Goal: Task Accomplishment & Management: Complete application form

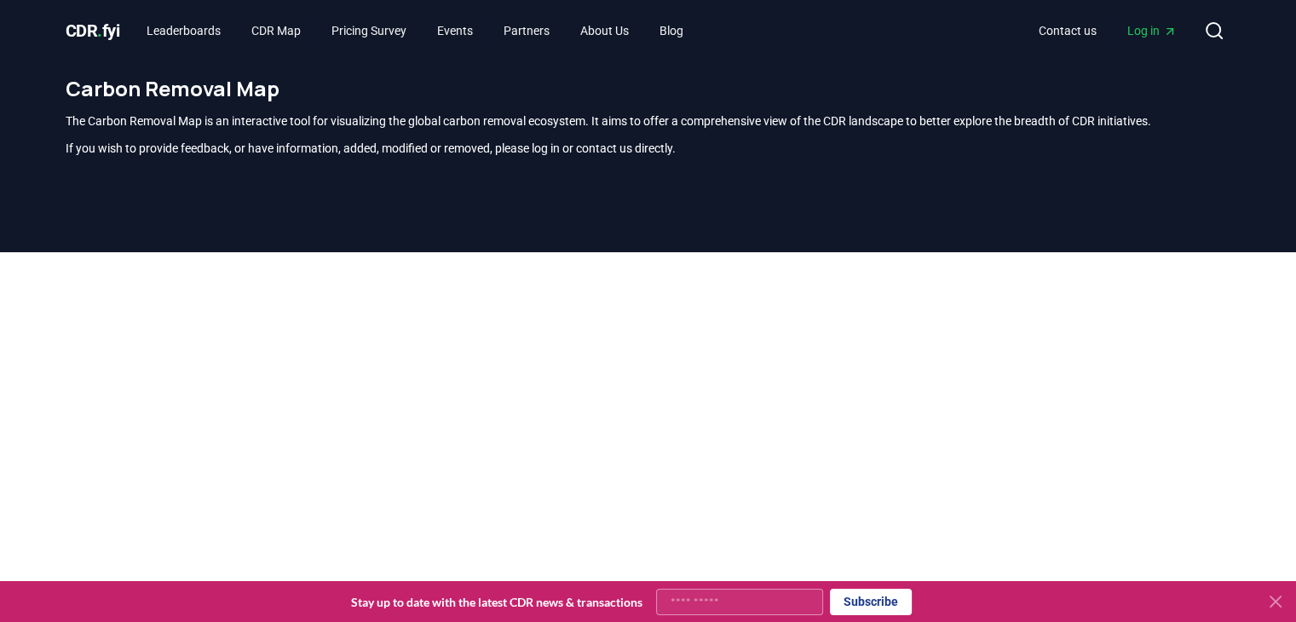
click at [1275, 601] on icon at bounding box center [1275, 601] width 10 height 10
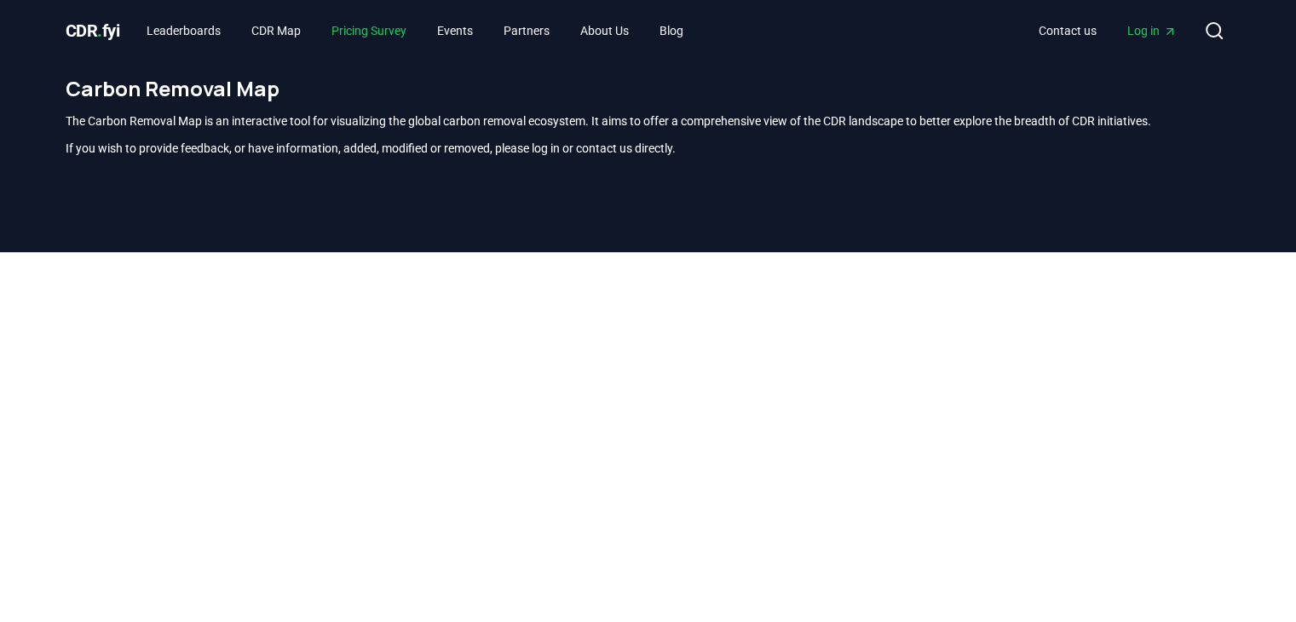
click at [388, 32] on link "Pricing Survey" at bounding box center [369, 30] width 102 height 31
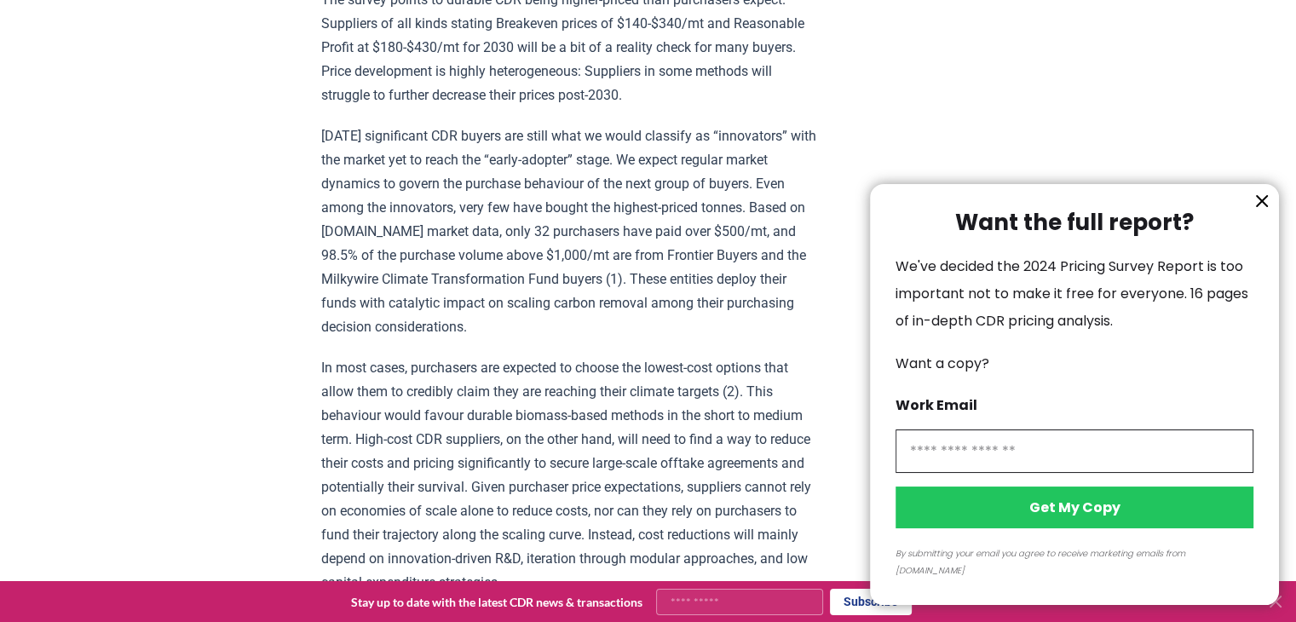
scroll to position [2507, 0]
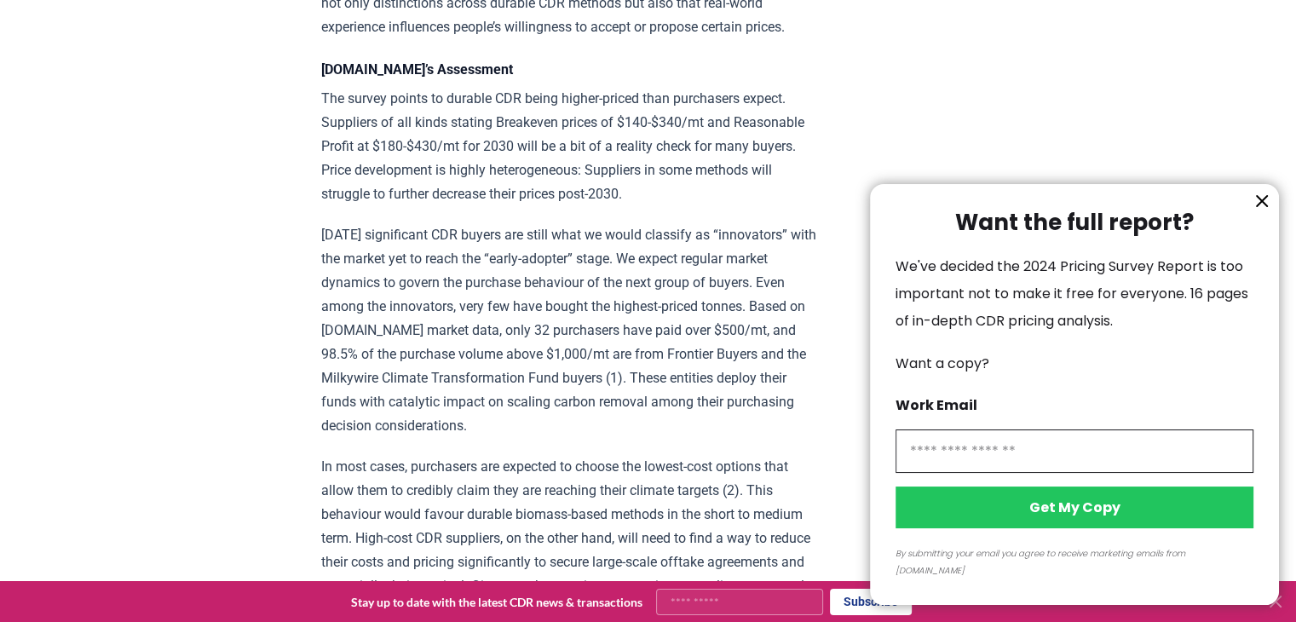
click at [1261, 211] on icon "information" at bounding box center [1262, 201] width 20 height 20
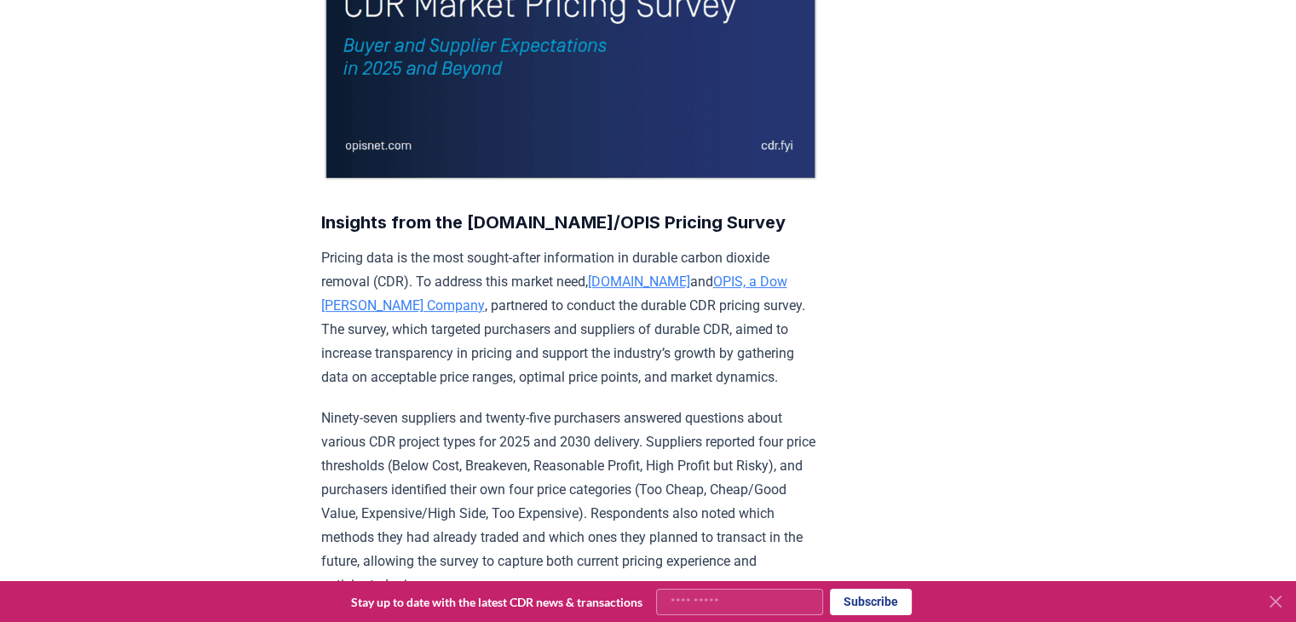
scroll to position [0, 0]
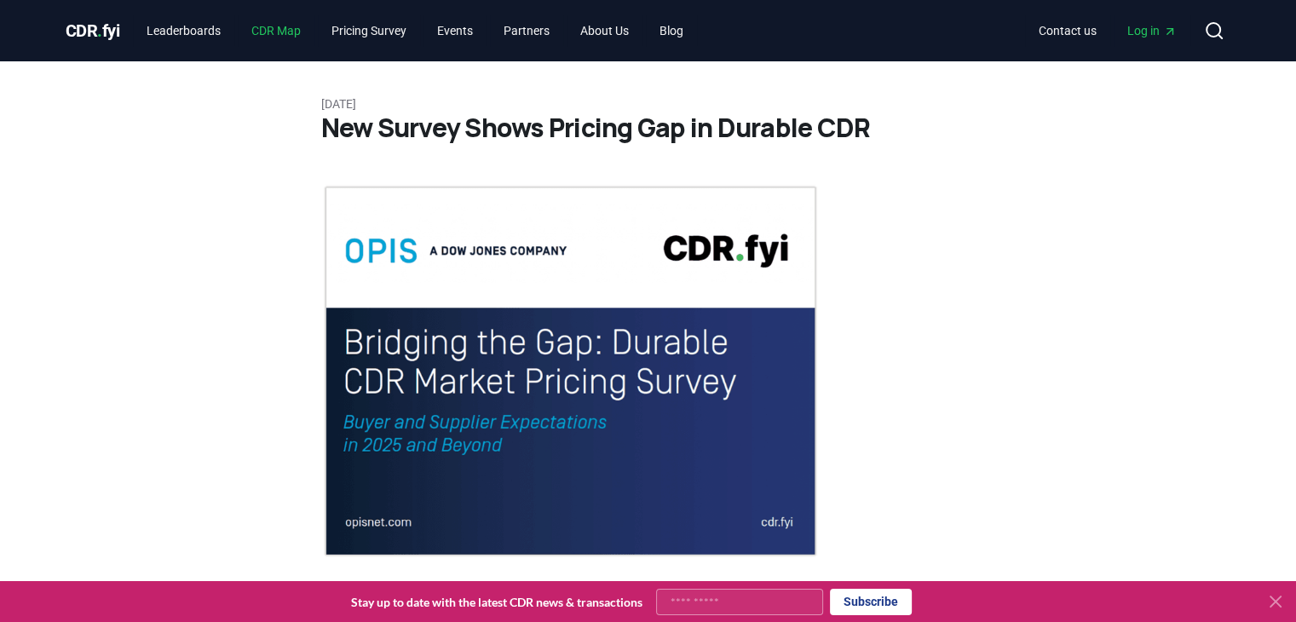
click at [276, 24] on link "CDR Map" at bounding box center [276, 30] width 77 height 31
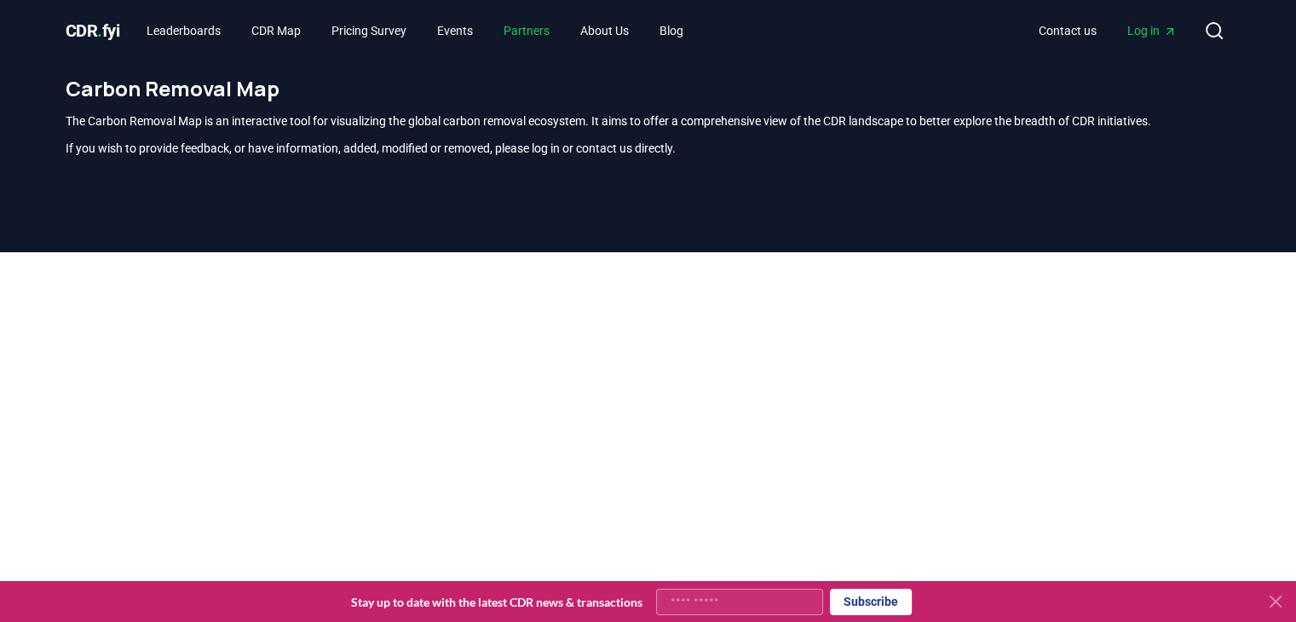
click at [544, 25] on link "Partners" at bounding box center [526, 30] width 73 height 31
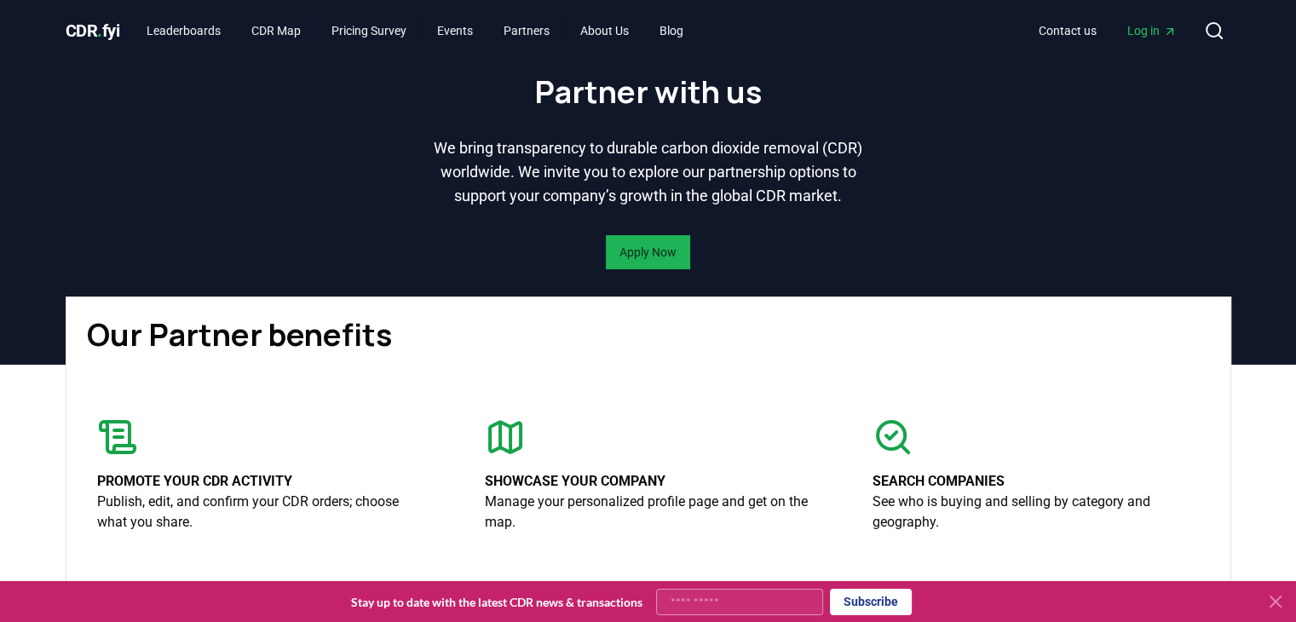
click at [664, 261] on link "Apply Now" at bounding box center [647, 252] width 57 height 17
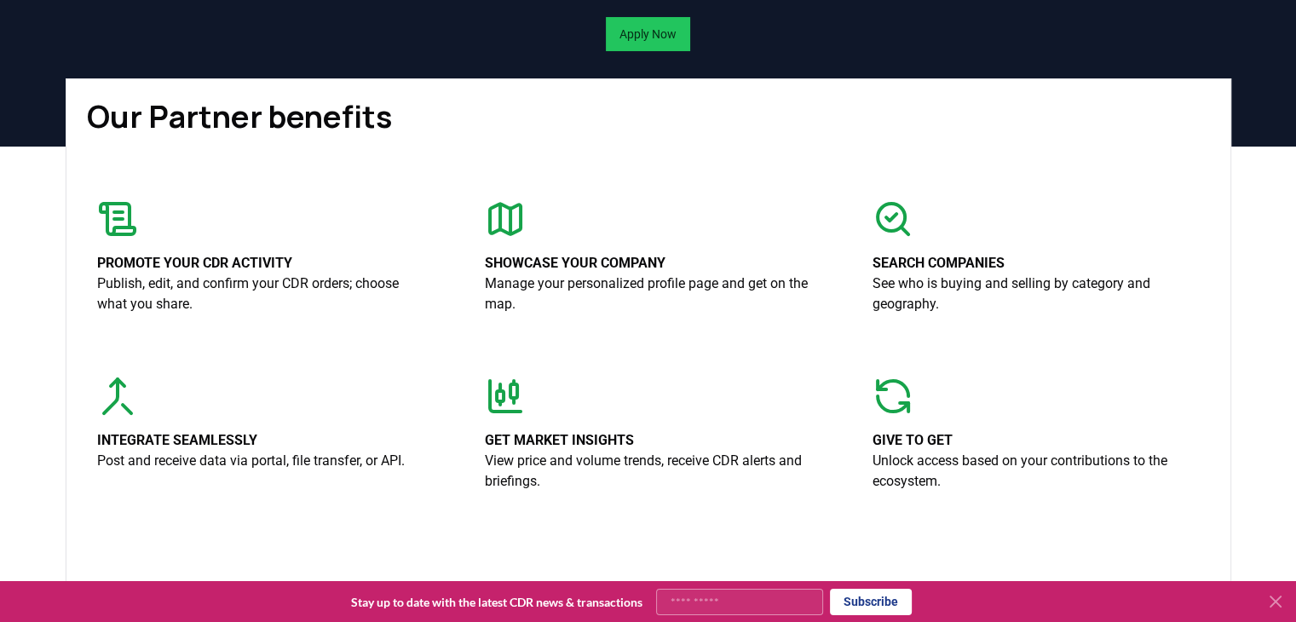
scroll to position [256, 0]
